Goal: Information Seeking & Learning: Get advice/opinions

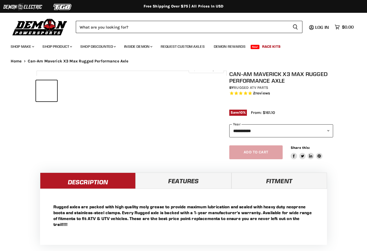
select select "******"
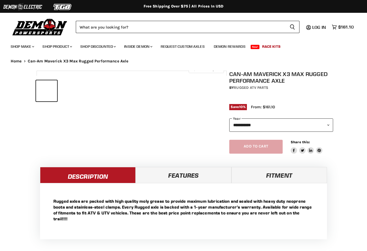
select select "******"
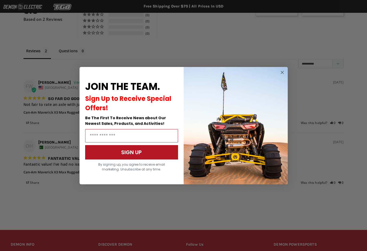
scroll to position [344, 0]
